Goal: Check status: Check status

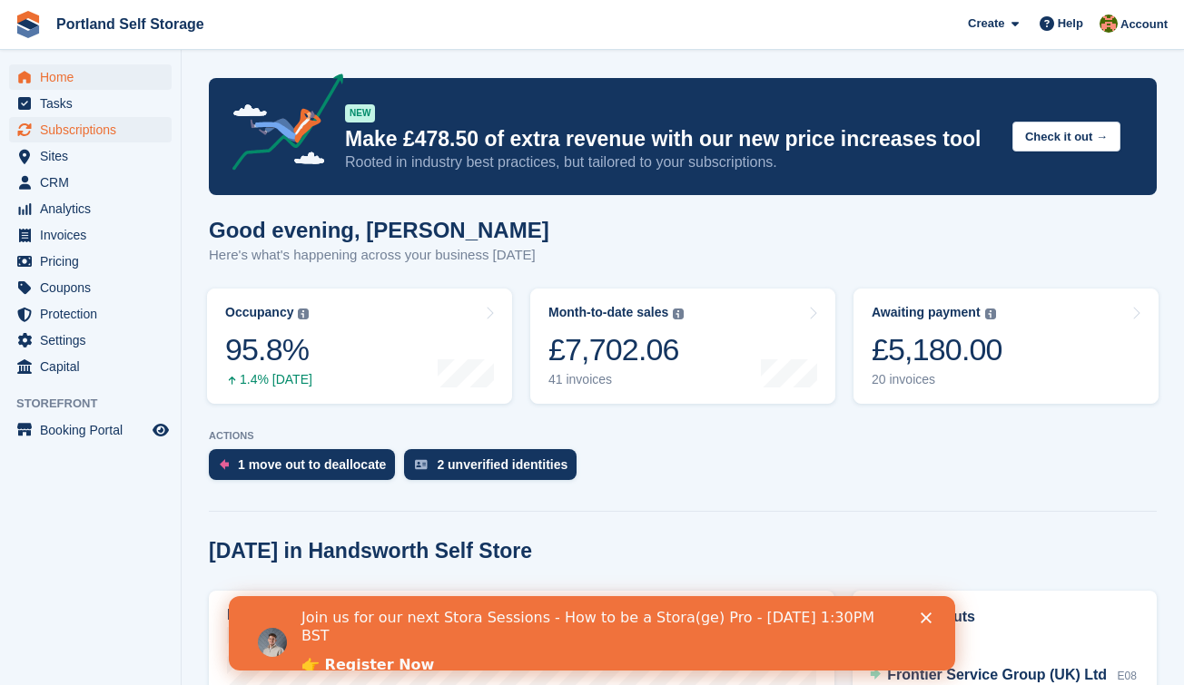
click at [112, 130] on span "Subscriptions" at bounding box center [94, 129] width 109 height 25
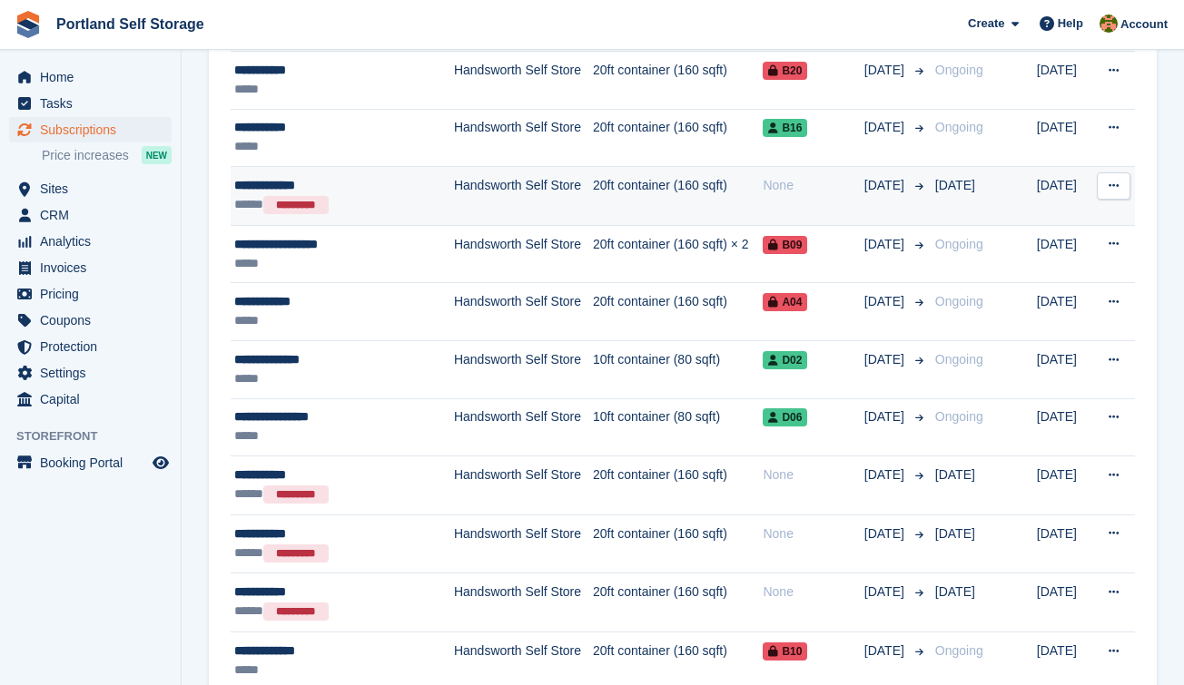
scroll to position [2051, 0]
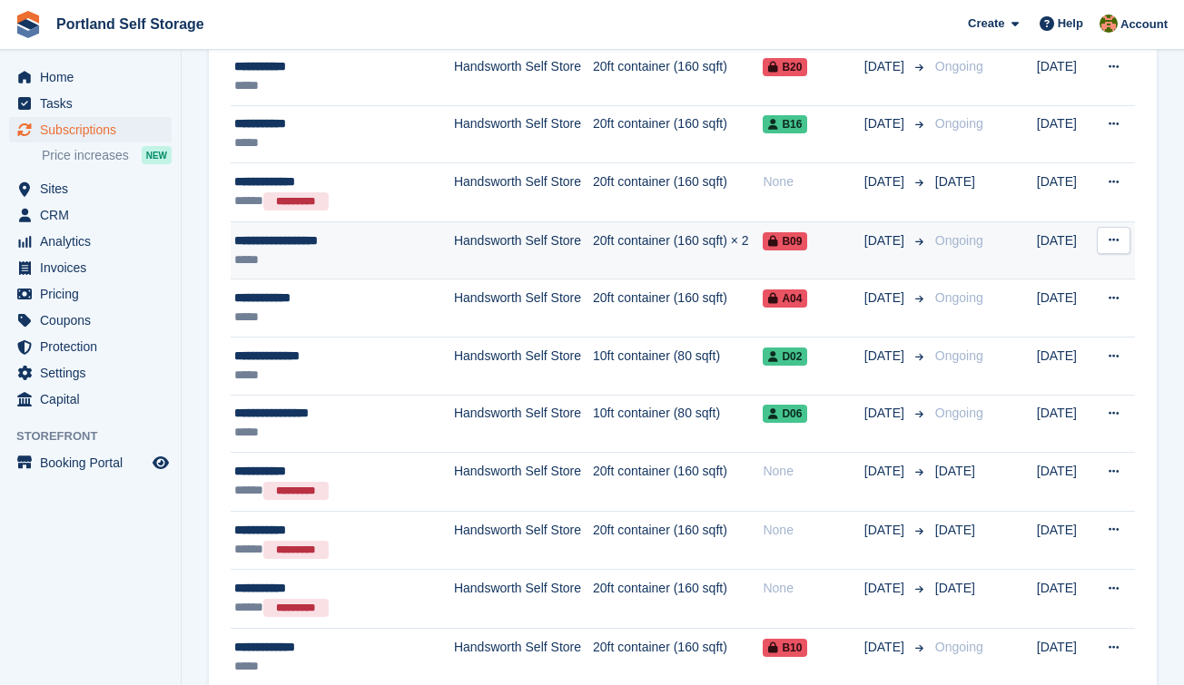
click at [375, 253] on div "*****" at bounding box center [334, 260] width 201 height 19
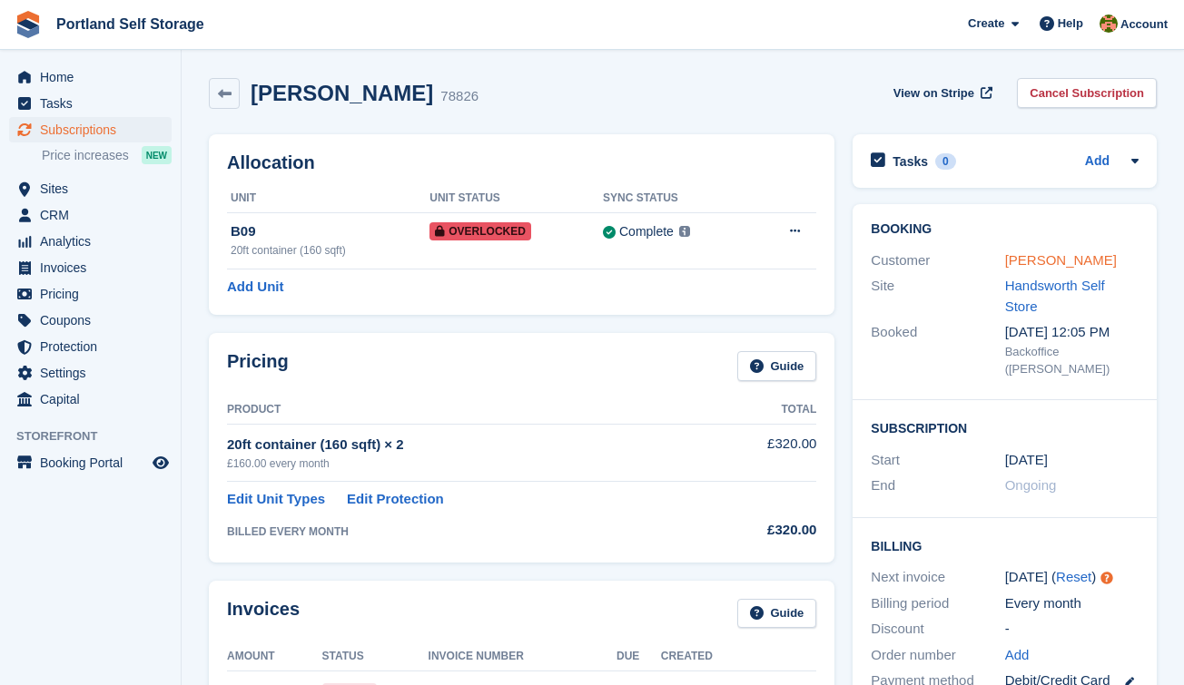
click at [1028, 258] on link "[PERSON_NAME]" at bounding box center [1061, 259] width 112 height 15
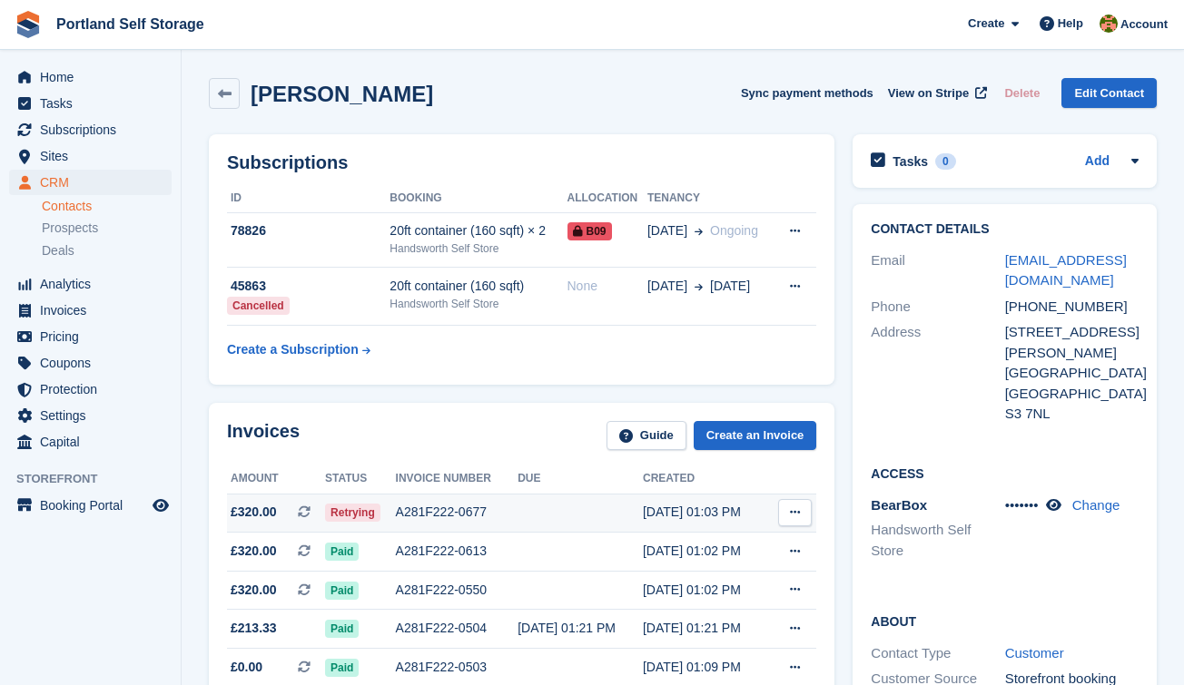
click at [365, 513] on span "Retrying" at bounding box center [352, 513] width 55 height 18
click at [369, 510] on span "Retrying" at bounding box center [352, 513] width 55 height 18
